Goal: Transaction & Acquisition: Book appointment/travel/reservation

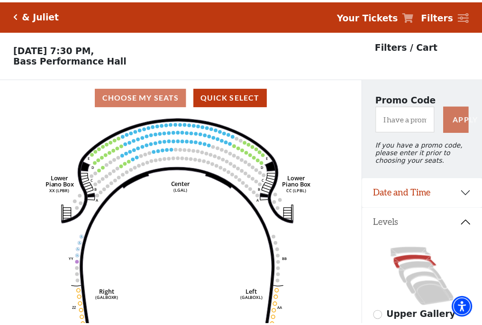
scroll to position [44, 0]
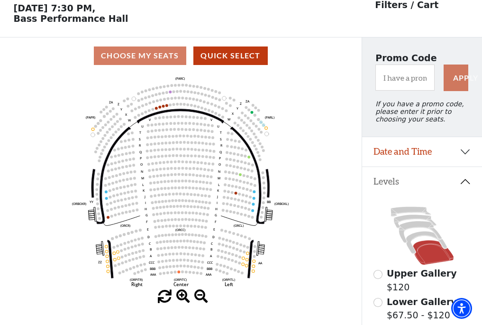
scroll to position [44, 0]
